Goal: Task Accomplishment & Management: Use online tool/utility

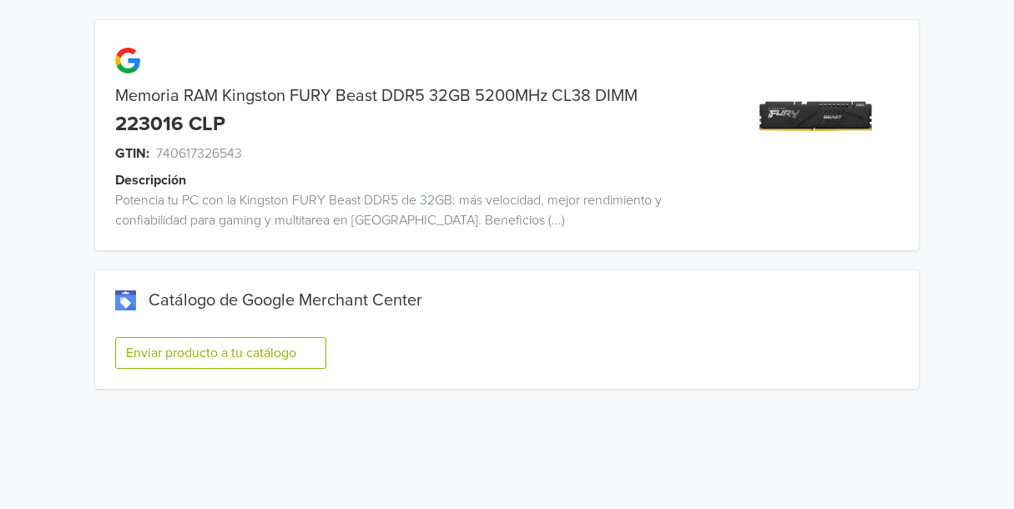
click at [213, 351] on button "Enviar producto a tu catálogo" at bounding box center [220, 353] width 211 height 32
